Goal: Check status: Check status

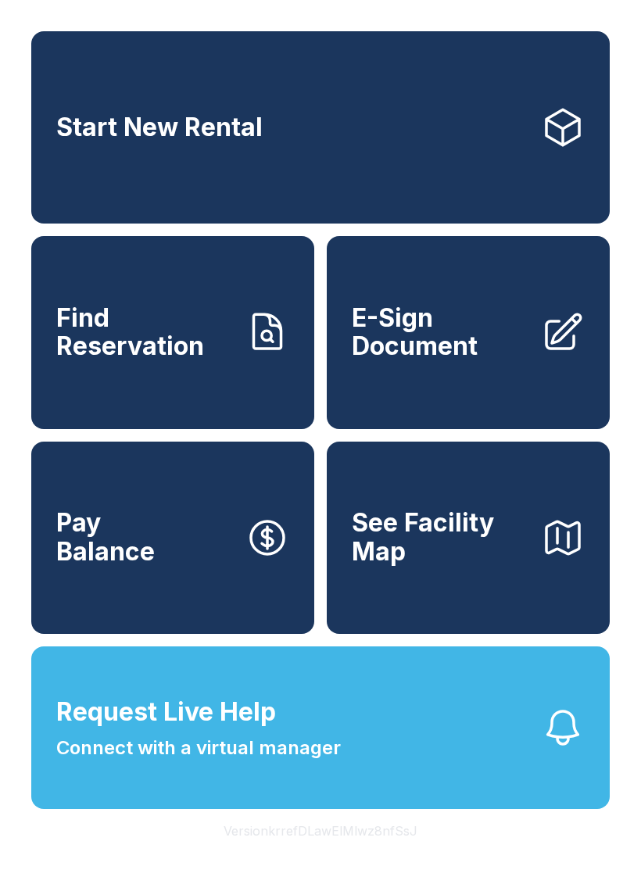
click at [482, 730] on button "Request Live Help Connect with a virtual manager" at bounding box center [320, 727] width 578 height 163
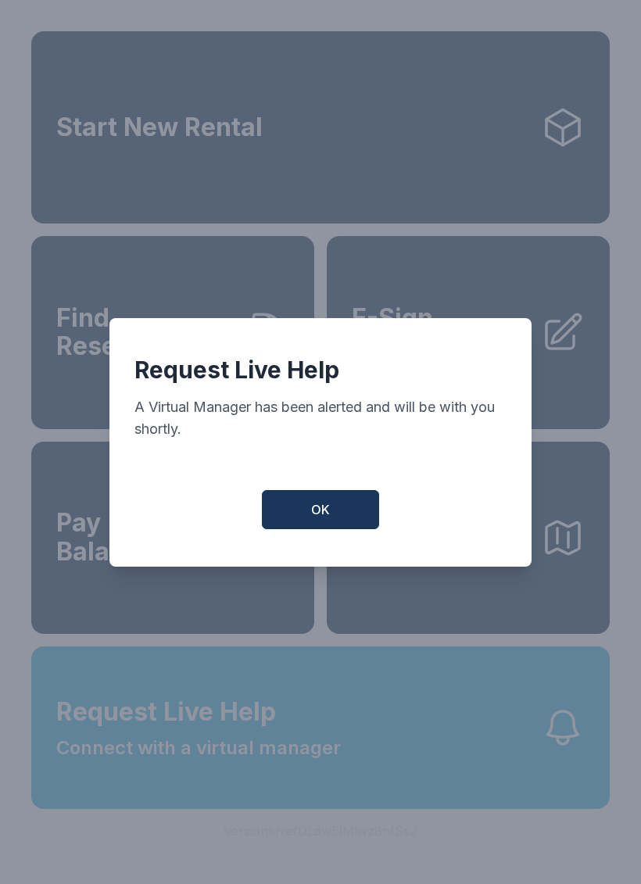
click at [335, 513] on button "OK" at bounding box center [320, 509] width 117 height 39
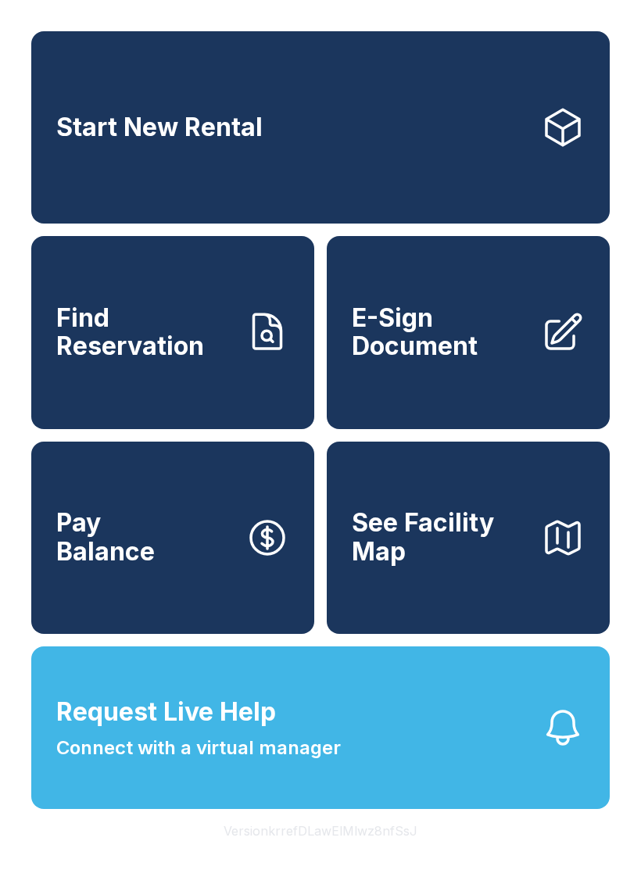
click at [145, 361] on span "Find Reservation" at bounding box center [144, 332] width 177 height 57
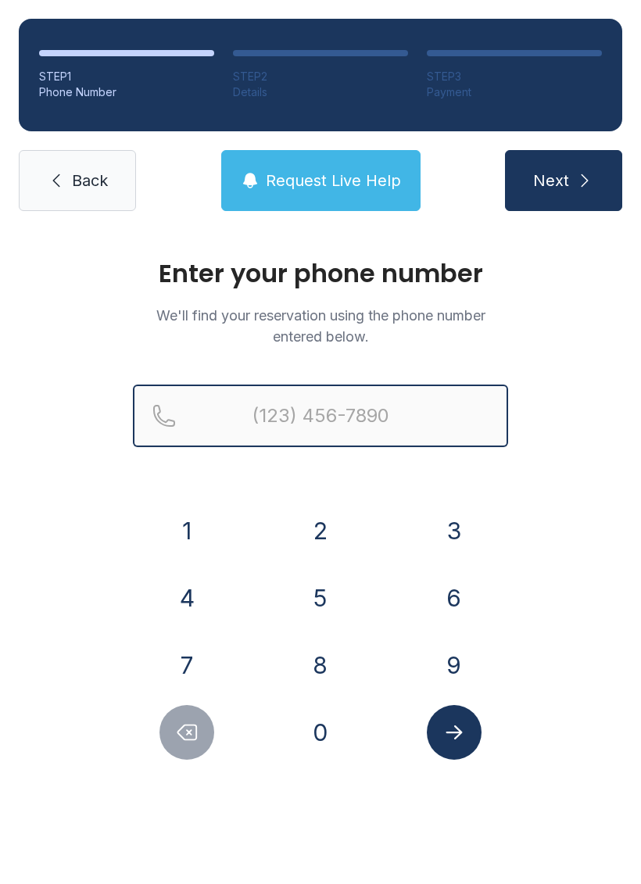
click at [288, 409] on input "Reservation phone number" at bounding box center [320, 416] width 375 height 63
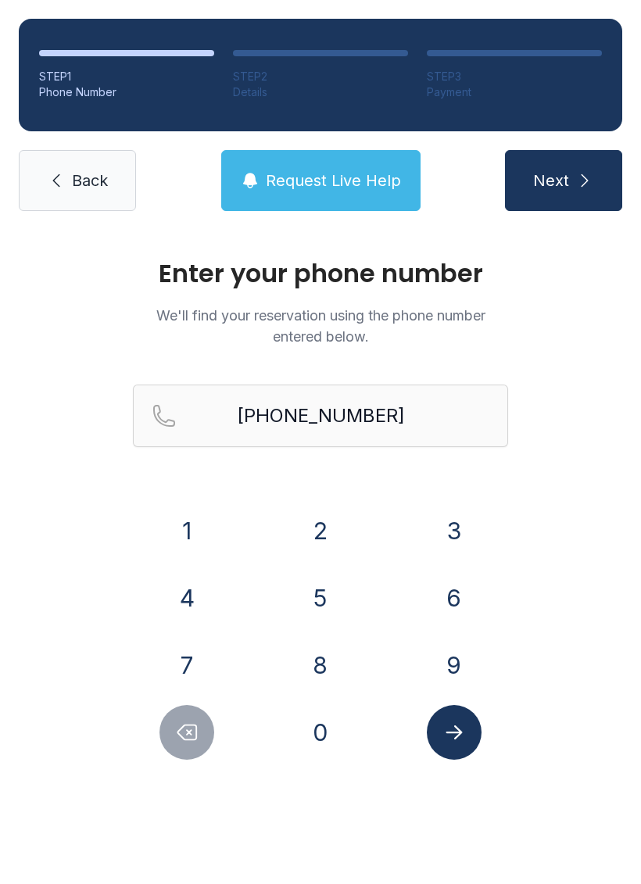
click at [27, 412] on div "Enter your phone number We'll find your reservation using the phone number ente…" at bounding box center [320, 526] width 641 height 593
click at [568, 190] on span "Next" at bounding box center [551, 181] width 36 height 22
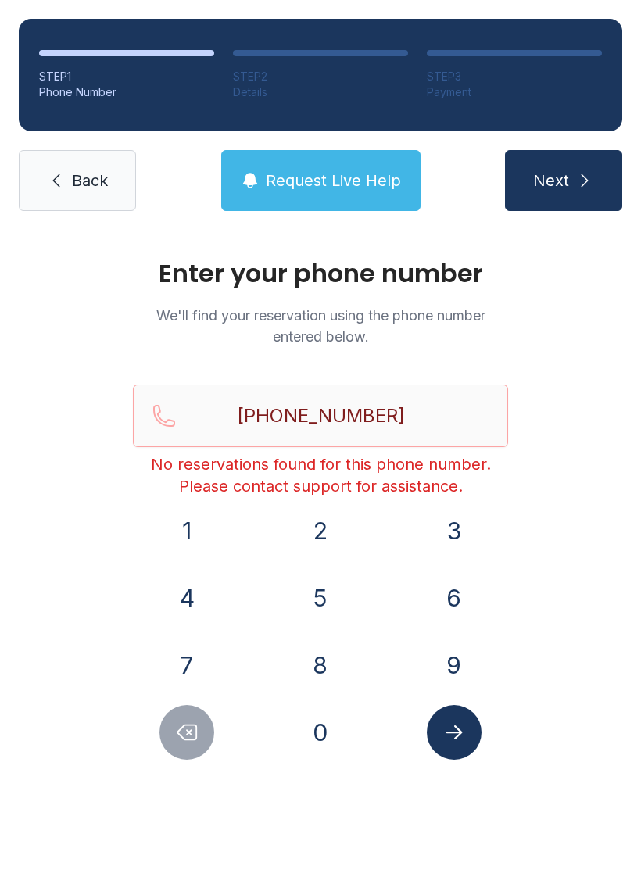
click at [186, 725] on icon "Delete number" at bounding box center [187, 732] width 19 height 15
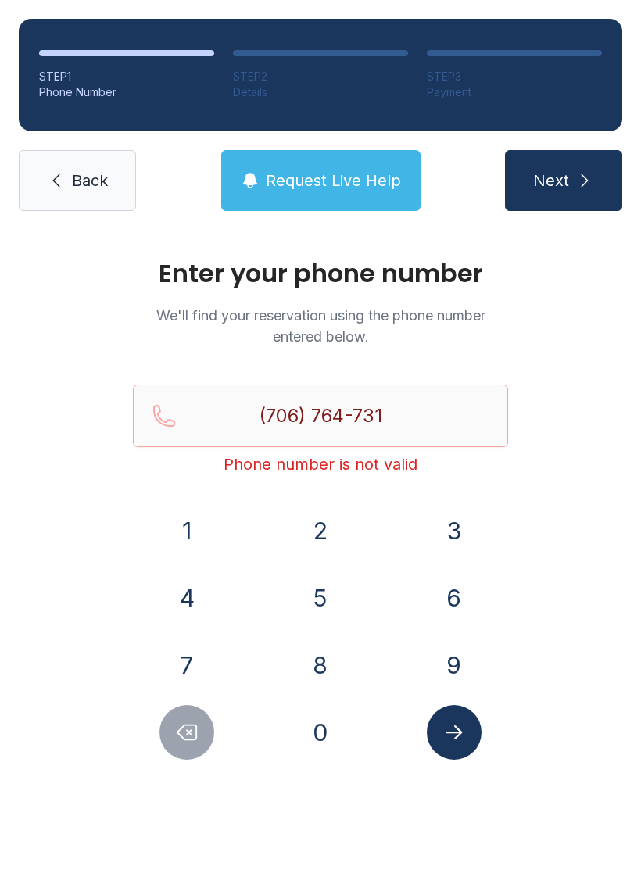
click at [185, 725] on icon "Delete number" at bounding box center [187, 732] width 19 height 15
click at [188, 733] on icon "Delete number" at bounding box center [187, 732] width 19 height 15
click at [188, 732] on icon "Delete number" at bounding box center [186, 732] width 23 height 23
click at [199, 736] on button "Delete number" at bounding box center [186, 732] width 55 height 55
click at [199, 735] on icon "Delete number" at bounding box center [186, 732] width 23 height 23
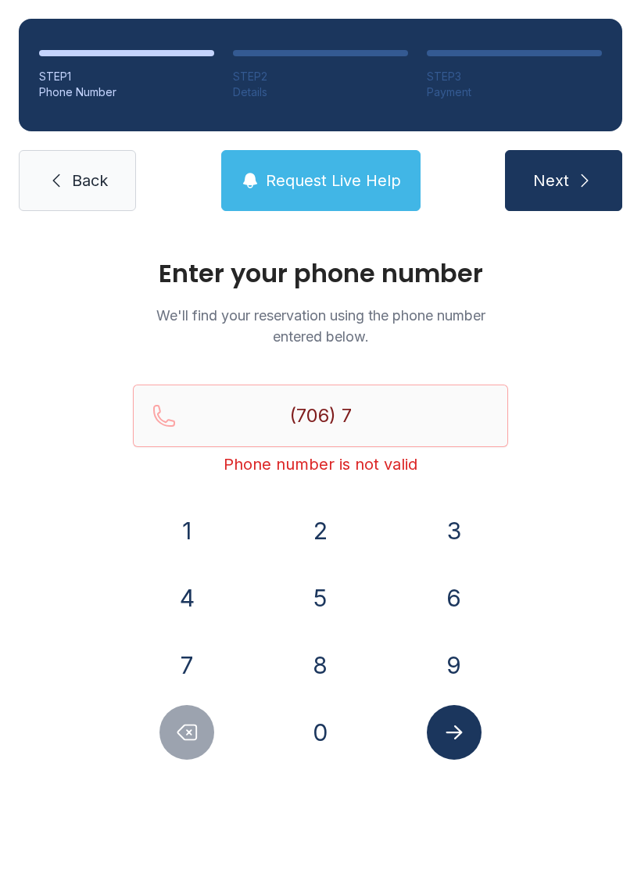
click at [191, 740] on icon "Delete number" at bounding box center [187, 732] width 19 height 15
click at [190, 740] on icon "Delete number" at bounding box center [187, 732] width 19 height 15
click at [489, 580] on div "6" at bounding box center [453, 598] width 109 height 55
click at [357, 536] on div "2" at bounding box center [321, 530] width 109 height 55
click at [441, 588] on button "6" at bounding box center [454, 598] width 55 height 55
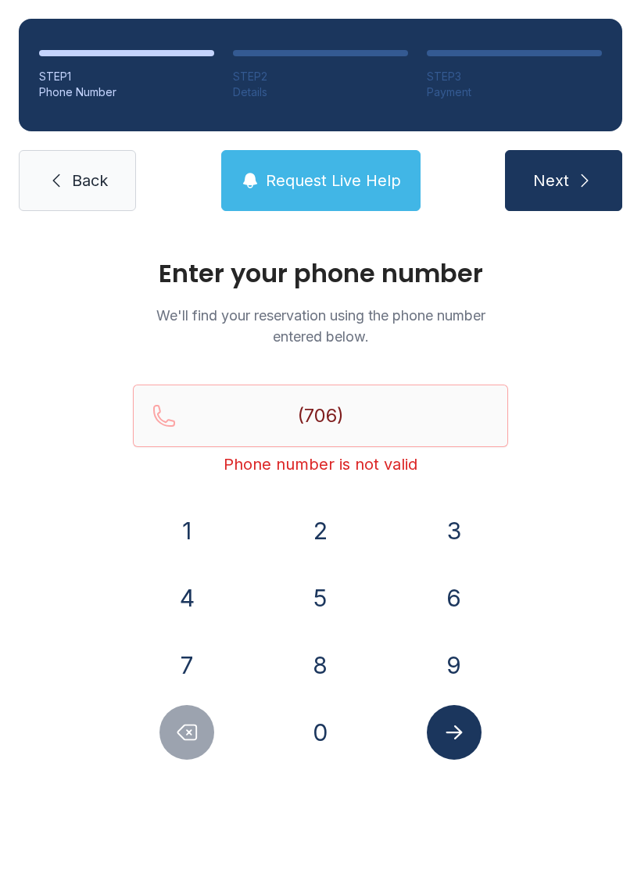
click at [324, 522] on button "2" at bounding box center [320, 530] width 55 height 55
click at [195, 600] on button "4" at bounding box center [186, 598] width 55 height 55
click at [192, 607] on button "4" at bounding box center [186, 598] width 55 height 55
click at [321, 734] on button "0" at bounding box center [320, 732] width 55 height 55
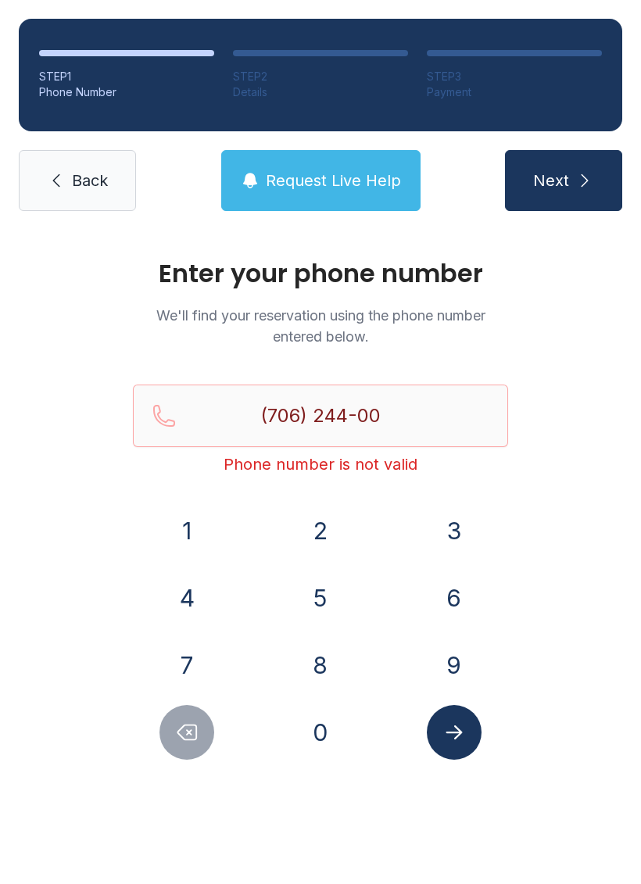
click at [332, 521] on button "2" at bounding box center [320, 530] width 55 height 55
click at [210, 516] on button "1" at bounding box center [186, 530] width 55 height 55
click at [615, 182] on button "Next" at bounding box center [563, 180] width 117 height 61
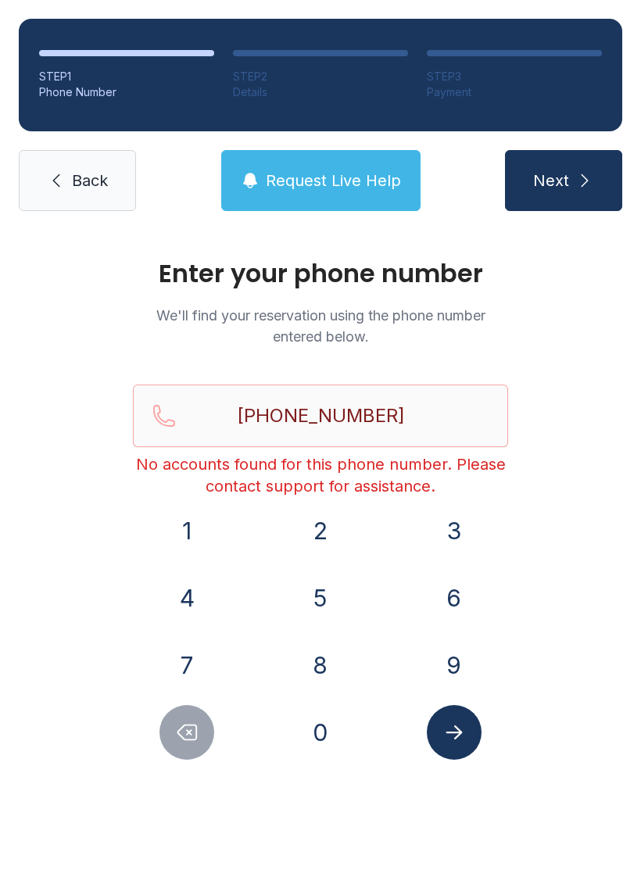
click at [177, 725] on icon "Delete number" at bounding box center [186, 732] width 23 height 23
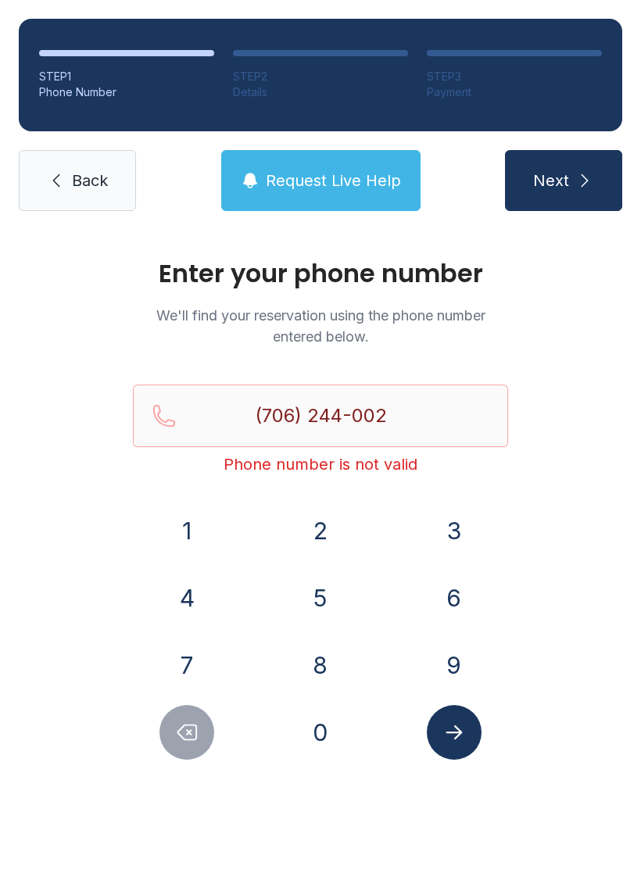
click at [173, 737] on button "Delete number" at bounding box center [186, 732] width 55 height 55
click at [173, 736] on button "Delete number" at bounding box center [186, 732] width 55 height 55
click at [174, 740] on button "Delete number" at bounding box center [186, 732] width 55 height 55
click at [173, 740] on button "Delete number" at bounding box center [186, 732] width 55 height 55
click at [175, 732] on icon "Delete number" at bounding box center [186, 732] width 23 height 23
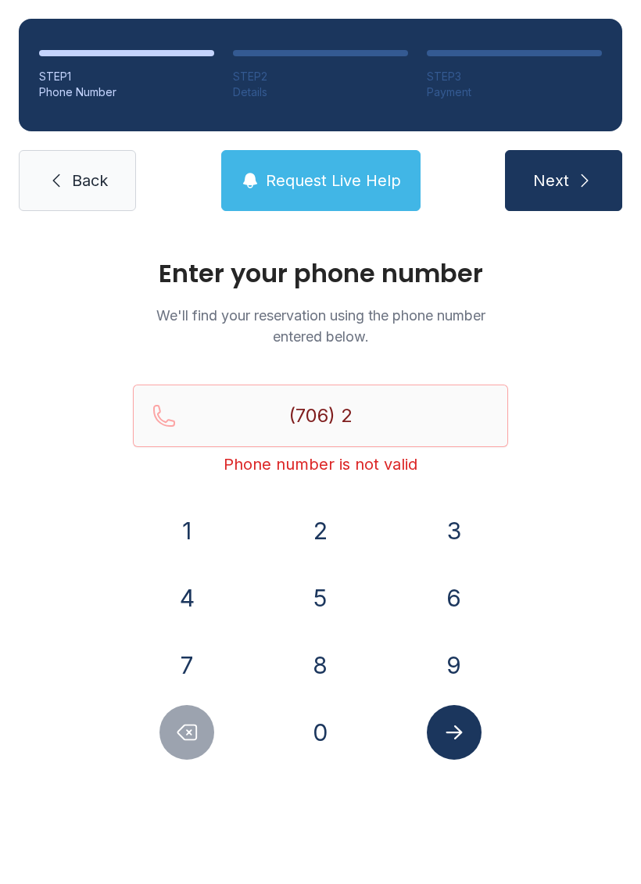
click at [175, 731] on icon "Delete number" at bounding box center [186, 732] width 23 height 23
click at [177, 730] on icon "Delete number" at bounding box center [186, 732] width 23 height 23
click at [176, 729] on icon "Delete number" at bounding box center [186, 732] width 23 height 23
type input "(7"
click at [182, 740] on icon "Delete number" at bounding box center [186, 732] width 23 height 23
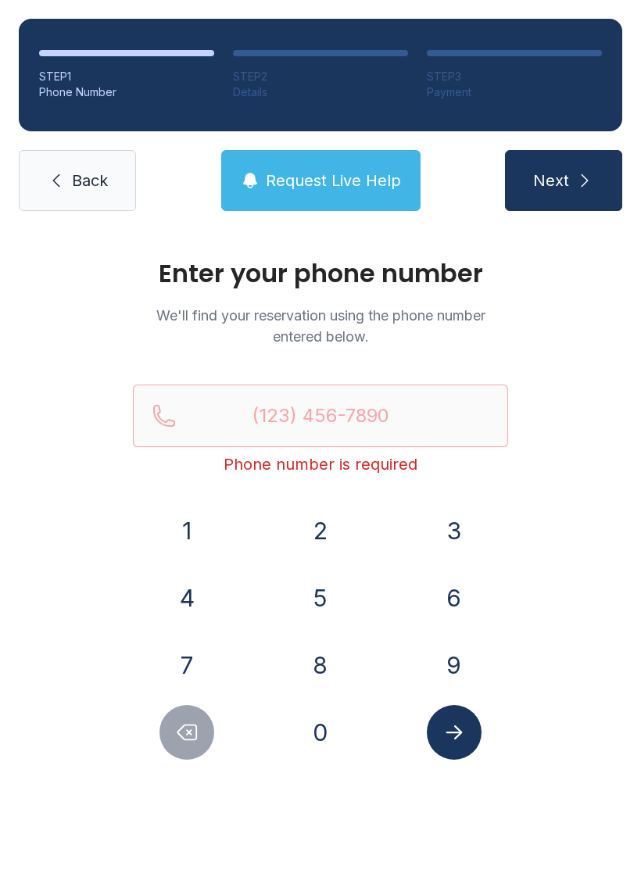
click at [181, 740] on icon "Delete number" at bounding box center [186, 732] width 23 height 23
click at [186, 743] on icon "Delete number" at bounding box center [186, 732] width 23 height 23
click at [134, 164] on link "Back" at bounding box center [77, 180] width 117 height 61
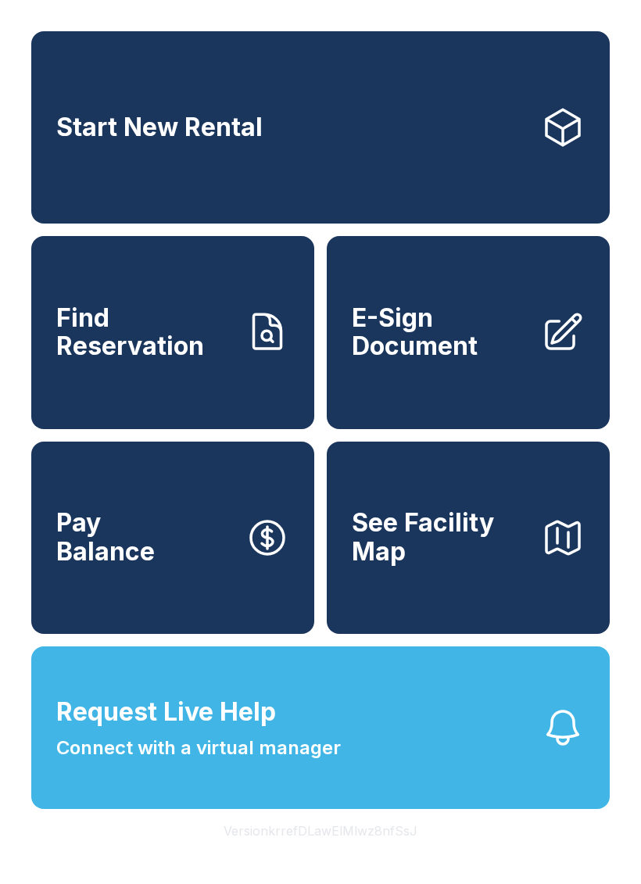
click at [252, 731] on span "Request Live Help" at bounding box center [166, 712] width 220 height 38
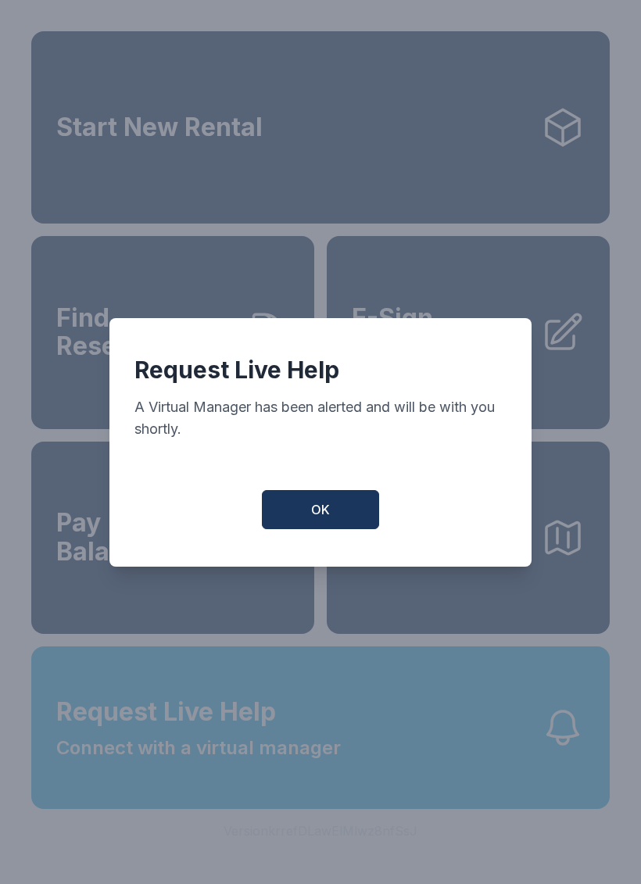
click at [340, 500] on button "OK" at bounding box center [320, 509] width 117 height 39
